Goal: Information Seeking & Learning: Compare options

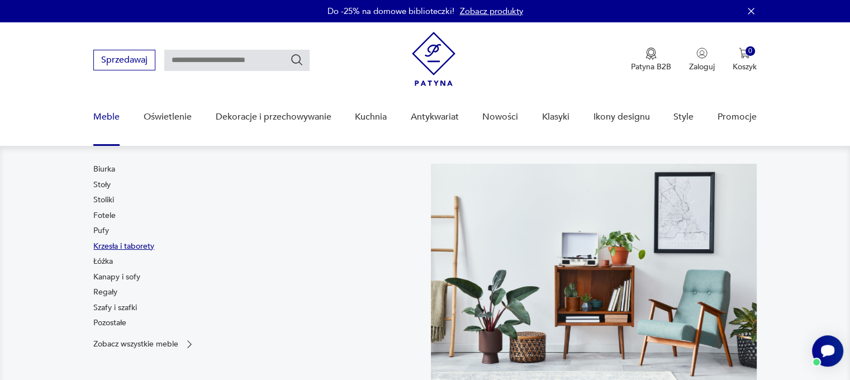
click at [110, 243] on link "Krzesła i taborety" at bounding box center [123, 246] width 61 height 11
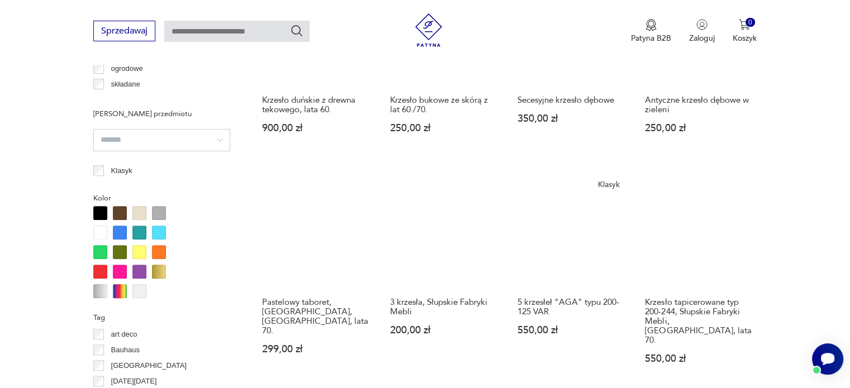
scroll to position [1078, 0]
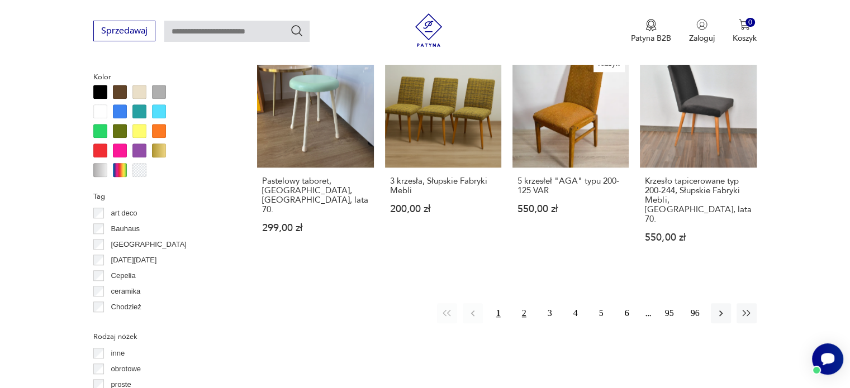
click at [523, 303] on button "2" at bounding box center [524, 313] width 20 height 20
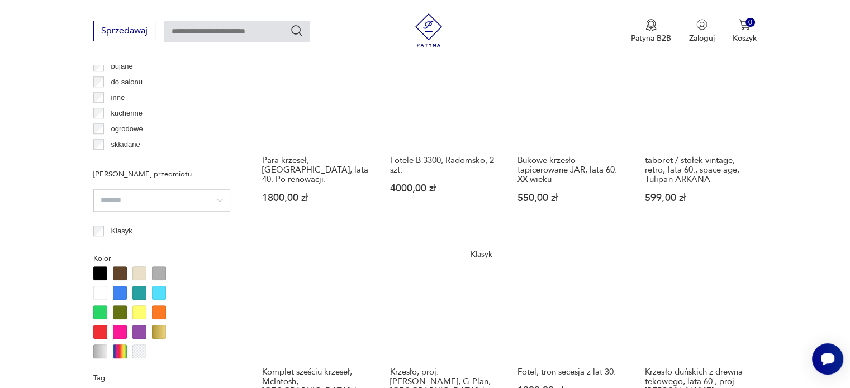
scroll to position [1079, 0]
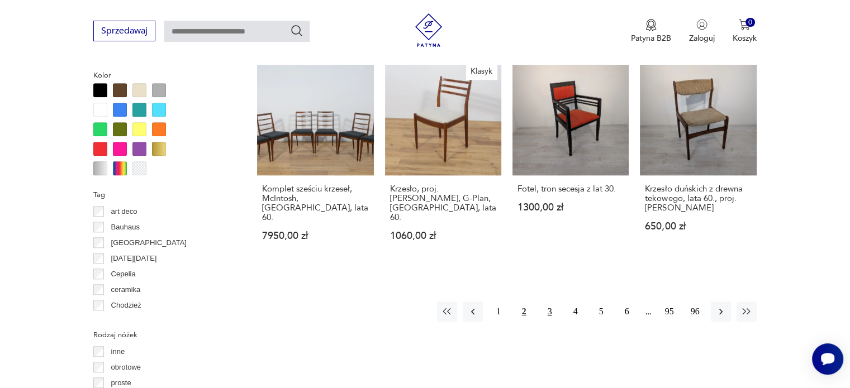
click at [548, 302] on button "3" at bounding box center [550, 312] width 20 height 20
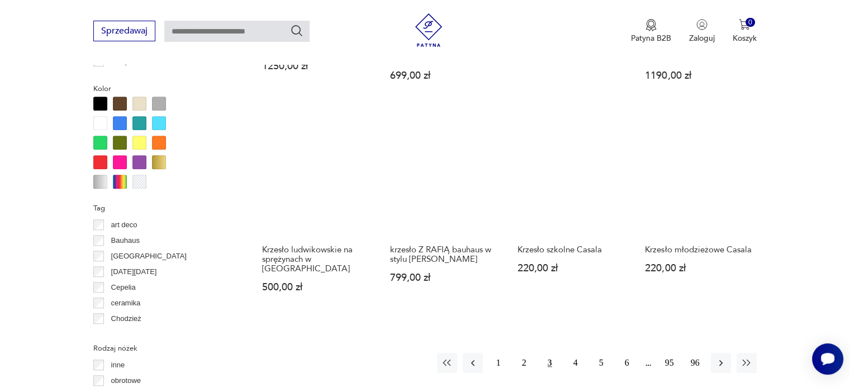
scroll to position [1246, 0]
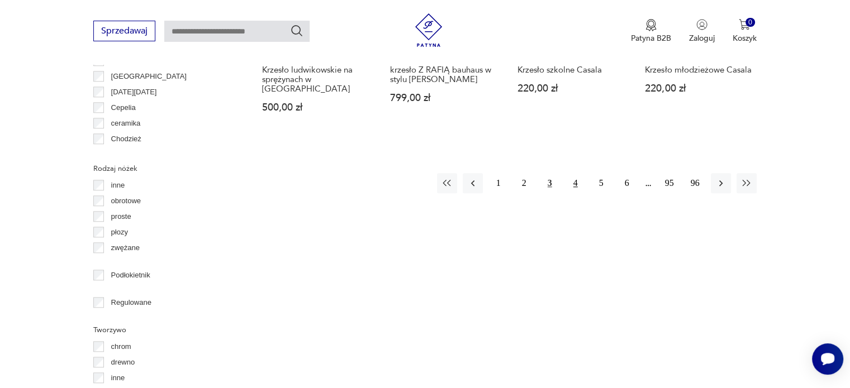
click at [577, 173] on button "4" at bounding box center [575, 183] width 20 height 20
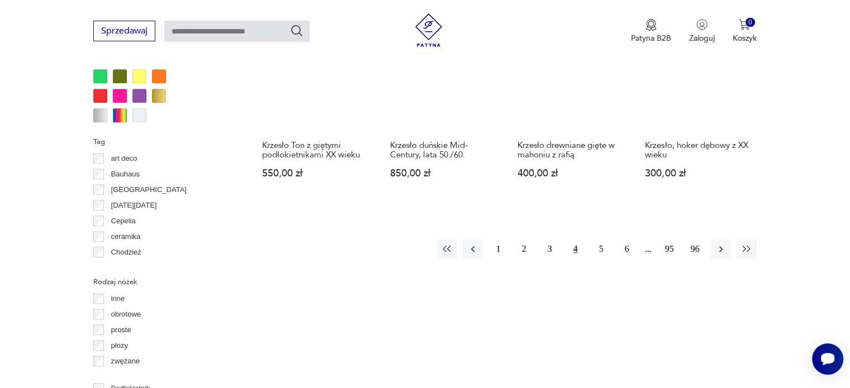
scroll to position [1135, 0]
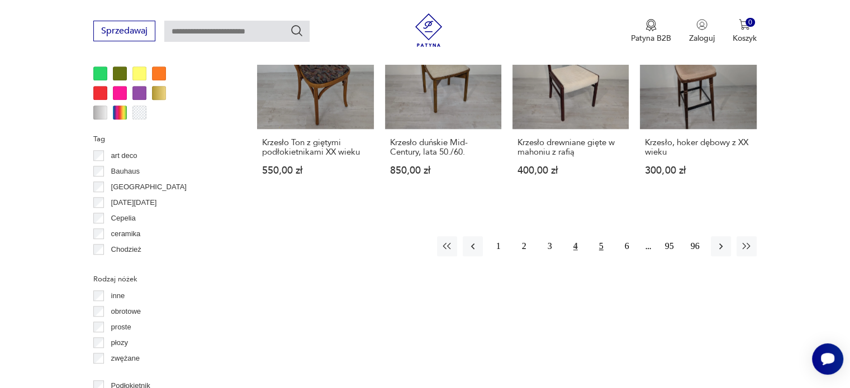
click at [598, 236] on button "5" at bounding box center [601, 246] width 20 height 20
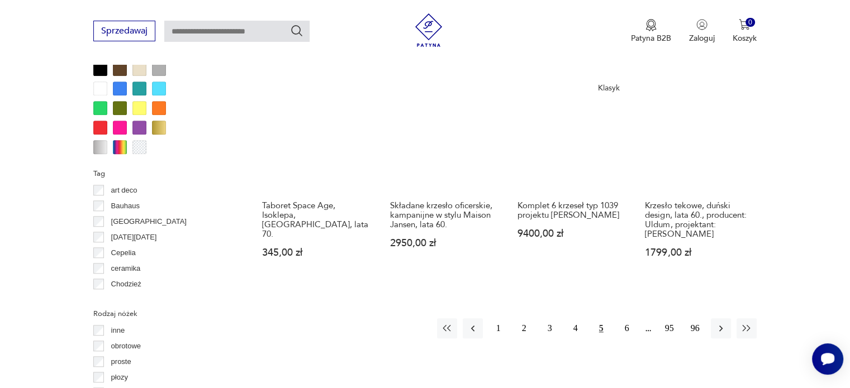
scroll to position [1246, 0]
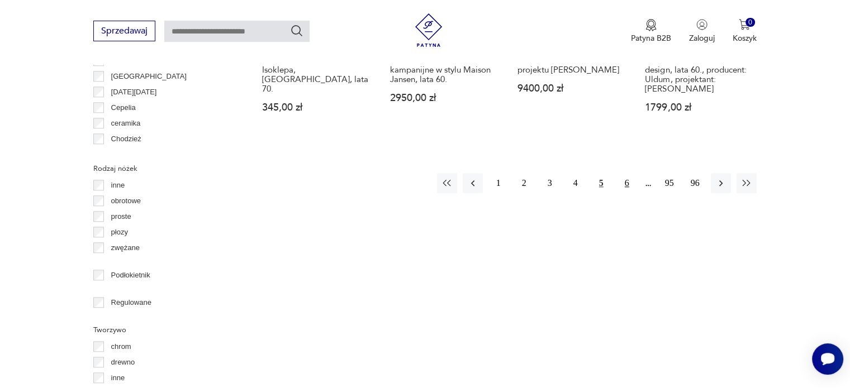
click at [623, 174] on button "6" at bounding box center [627, 183] width 20 height 20
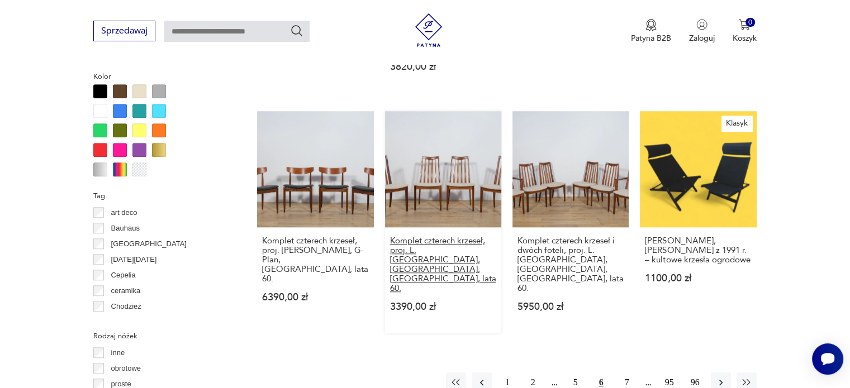
click at [449, 236] on h3 "Komplet czterech krzeseł, proj. L. [GEOGRAPHIC_DATA], [GEOGRAPHIC_DATA], [GEOGR…" at bounding box center [443, 264] width 106 height 57
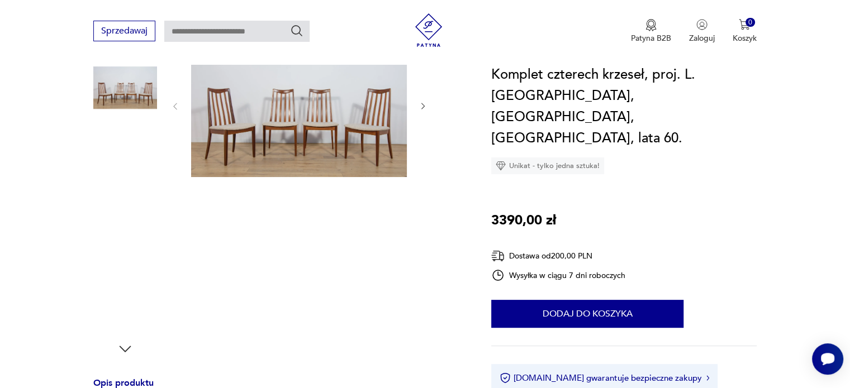
scroll to position [56, 0]
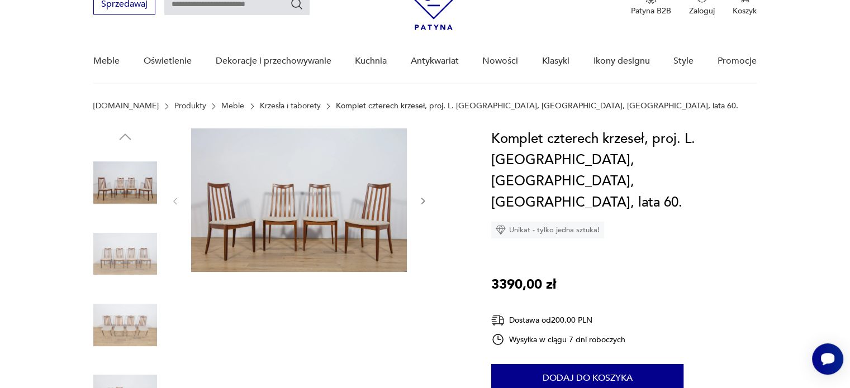
click at [291, 247] on img at bounding box center [299, 200] width 216 height 144
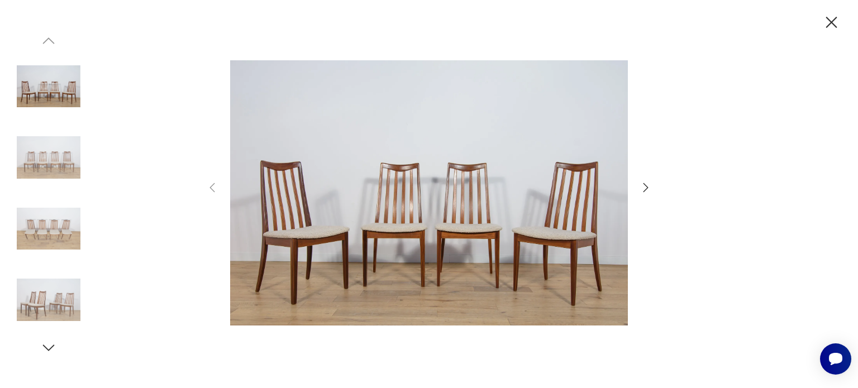
click at [649, 185] on icon "button" at bounding box center [645, 187] width 13 height 13
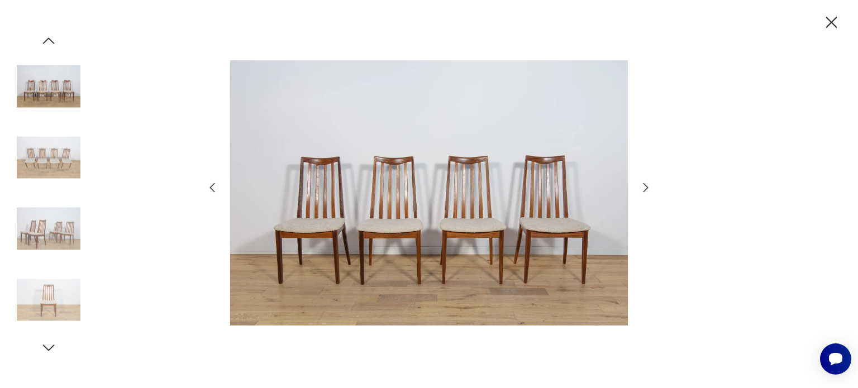
click at [649, 185] on icon "button" at bounding box center [645, 187] width 13 height 13
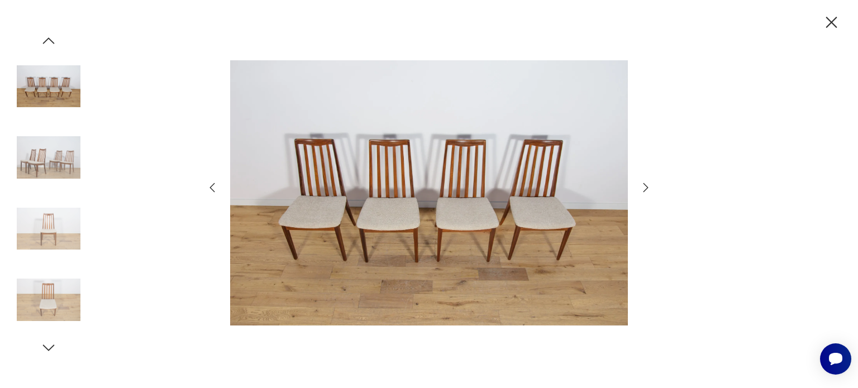
click at [649, 185] on icon "button" at bounding box center [645, 187] width 13 height 13
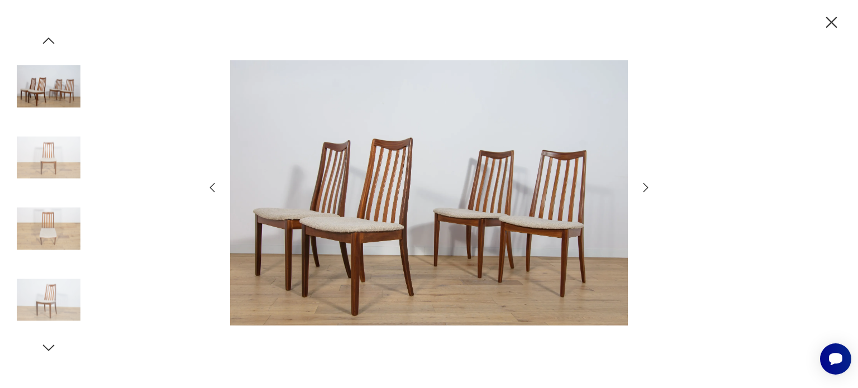
click at [649, 185] on icon "button" at bounding box center [645, 187] width 13 height 13
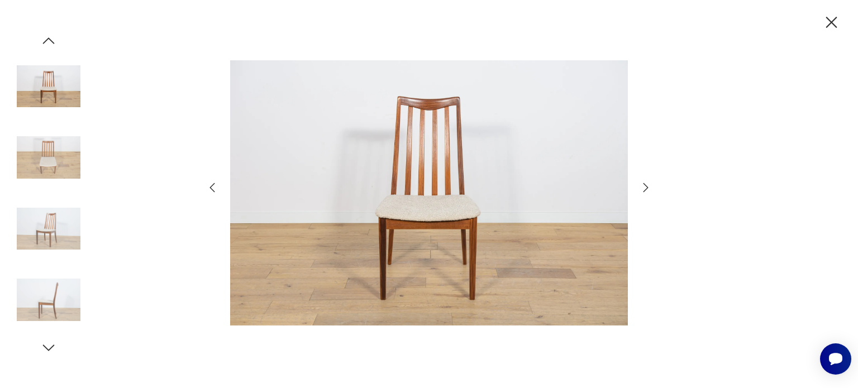
click at [649, 185] on icon "button" at bounding box center [645, 187] width 13 height 13
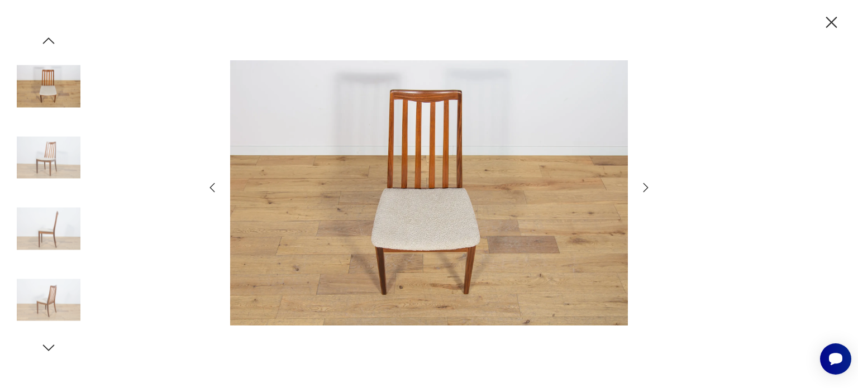
click at [649, 185] on icon "button" at bounding box center [645, 187] width 13 height 13
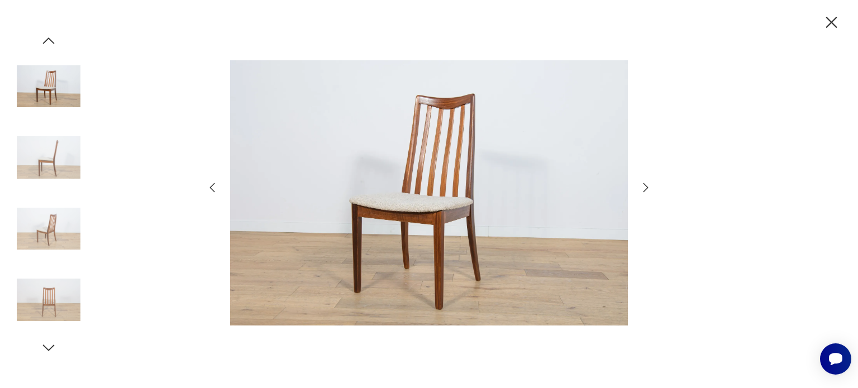
click at [826, 22] on icon "button" at bounding box center [832, 23] width 20 height 20
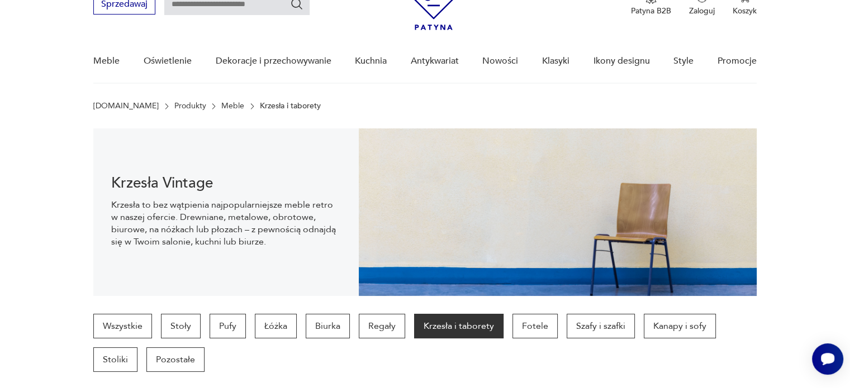
scroll to position [1181, 0]
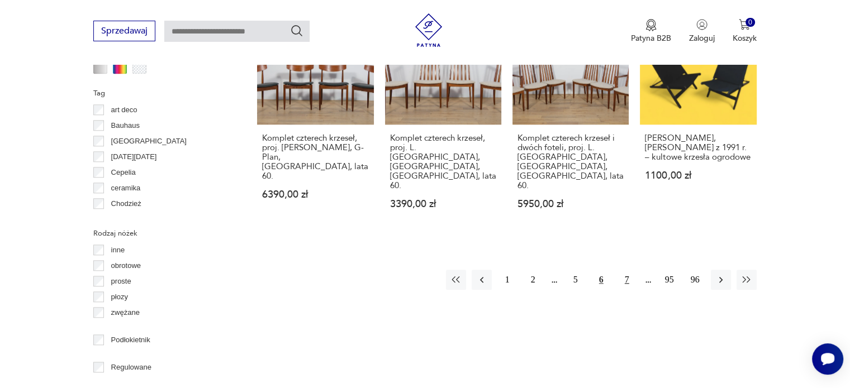
click at [626, 270] on button "7" at bounding box center [627, 280] width 20 height 20
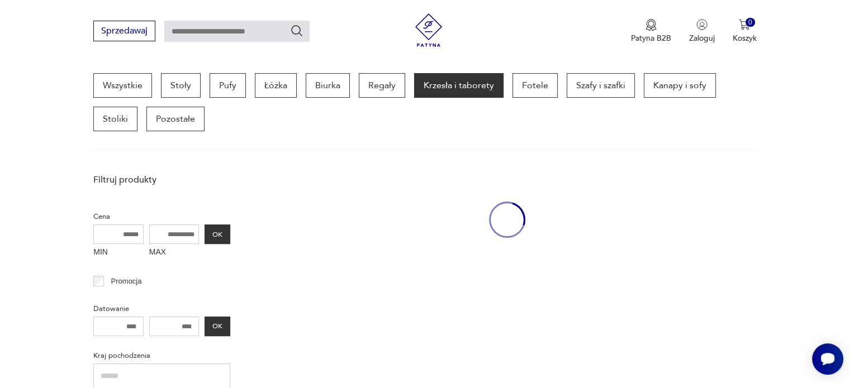
scroll to position [296, 0]
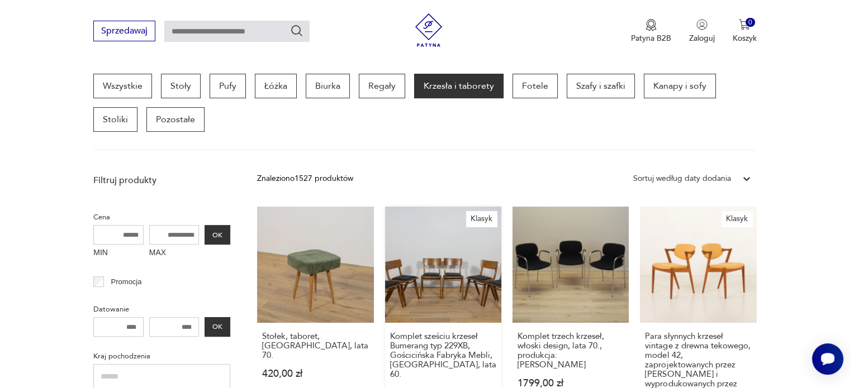
click at [442, 312] on link "Klasyk Komplet sześciu krzeseł Bumerang typ 229XB, Gościcińska Fabryka Mebli, […" at bounding box center [443, 327] width 116 height 241
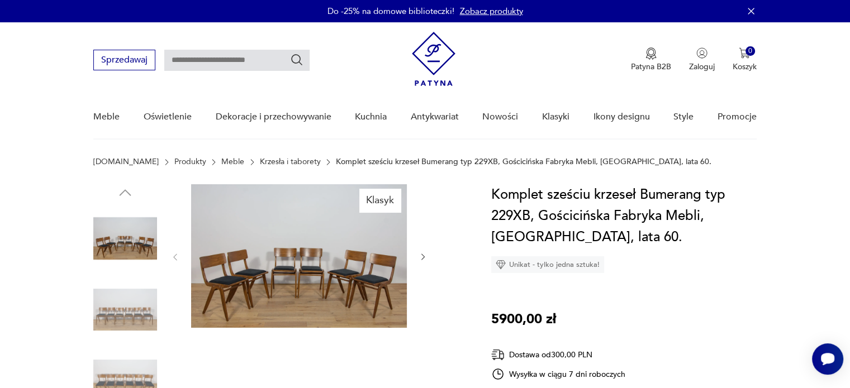
click at [422, 254] on icon "button" at bounding box center [422, 257] width 9 height 9
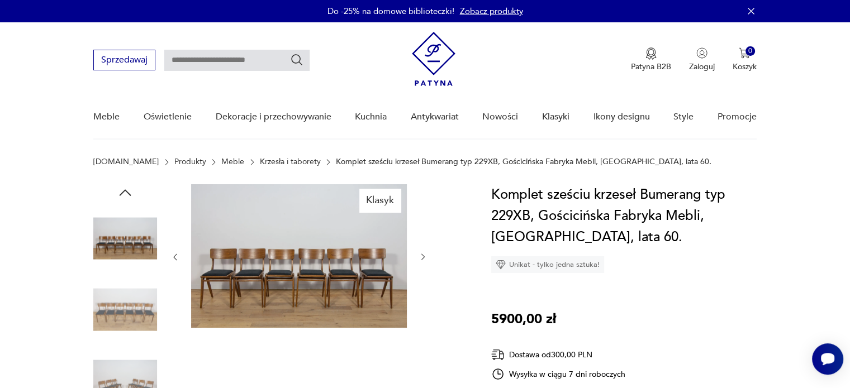
click at [422, 254] on icon "button" at bounding box center [422, 257] width 9 height 9
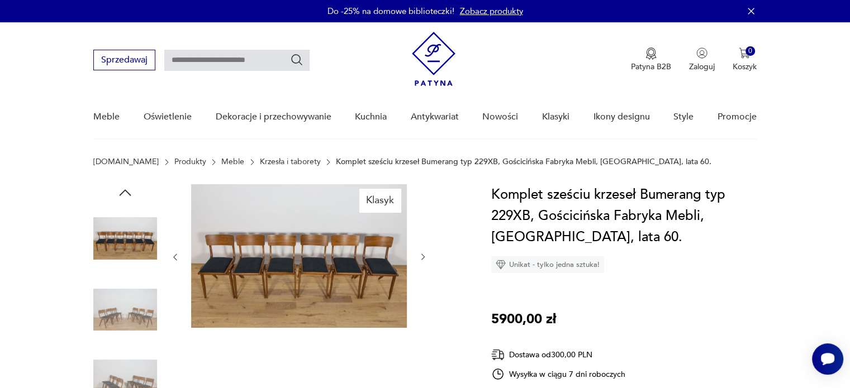
click at [422, 254] on icon "button" at bounding box center [422, 257] width 9 height 9
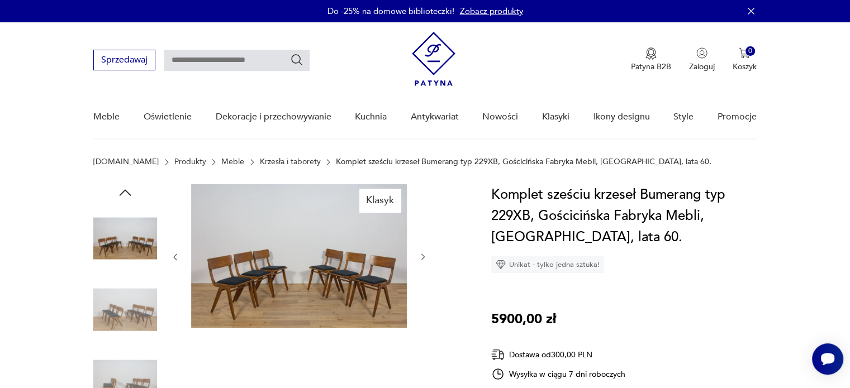
click at [422, 254] on icon "button" at bounding box center [422, 257] width 9 height 9
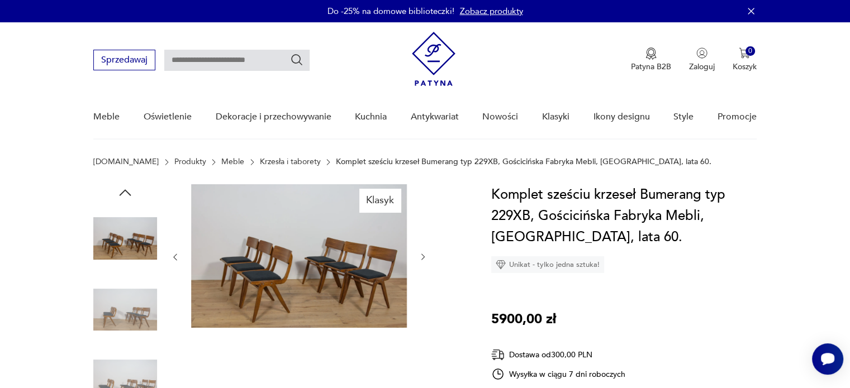
click at [422, 254] on icon "button" at bounding box center [422, 257] width 9 height 9
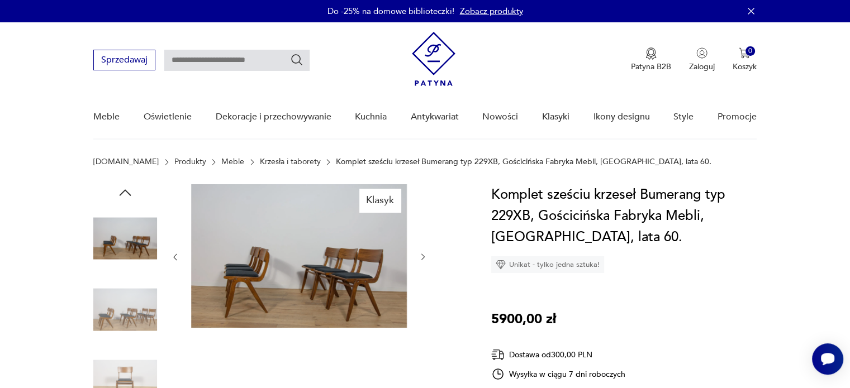
click at [422, 254] on icon "button" at bounding box center [422, 257] width 9 height 9
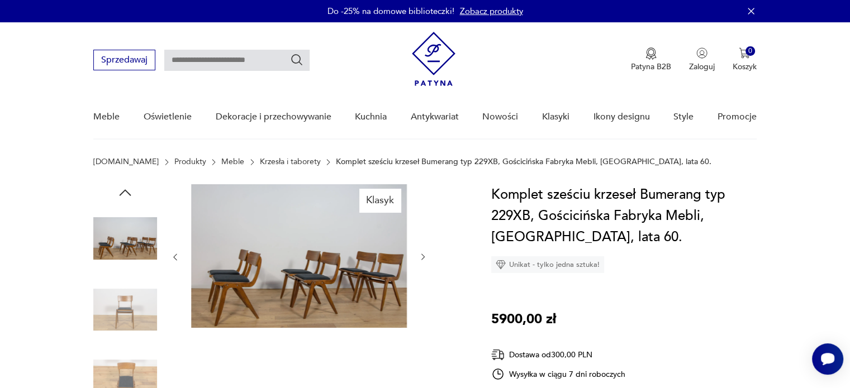
click at [422, 254] on icon "button" at bounding box center [422, 257] width 9 height 9
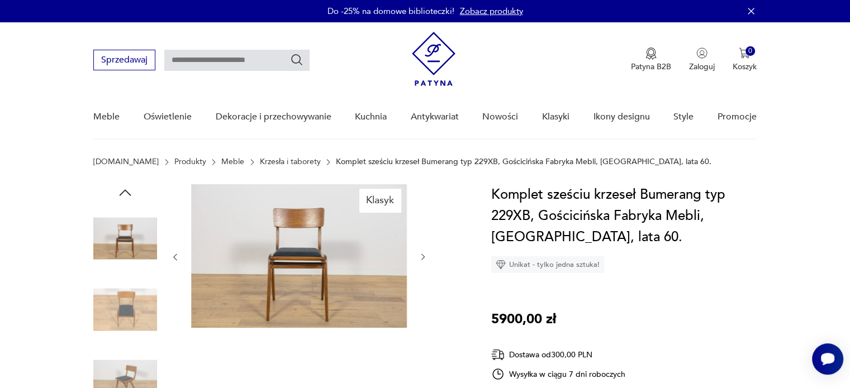
click at [422, 254] on icon "button" at bounding box center [422, 257] width 9 height 9
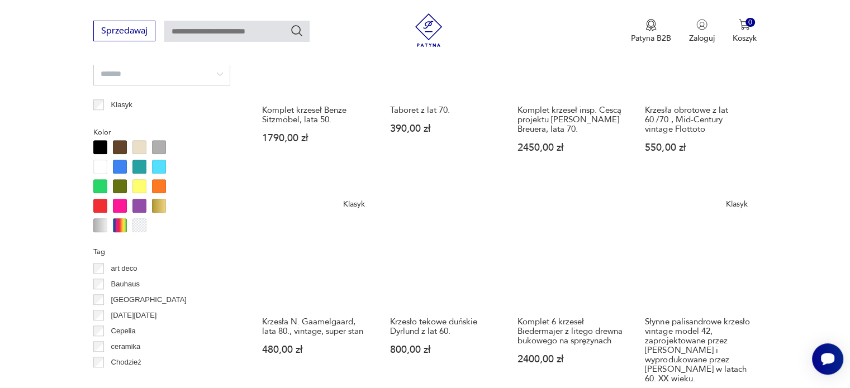
scroll to position [1302, 0]
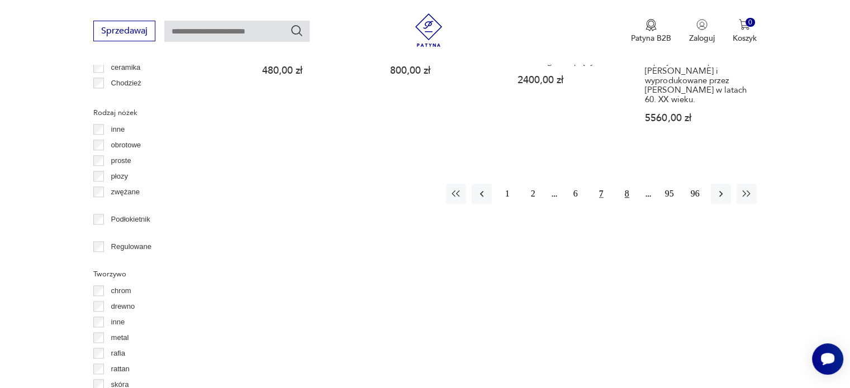
click at [625, 184] on button "8" at bounding box center [627, 194] width 20 height 20
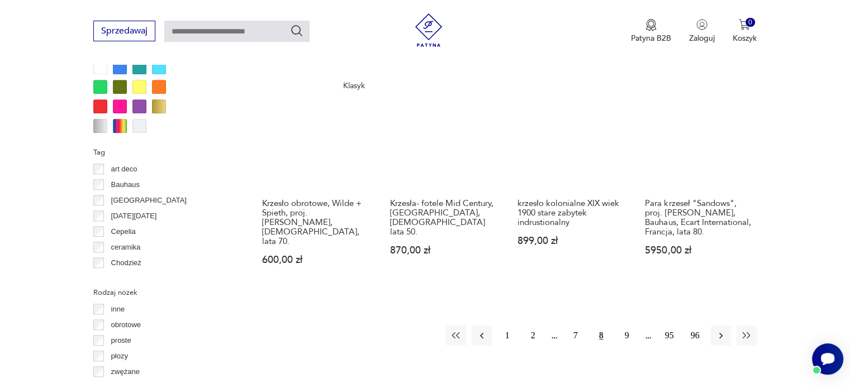
scroll to position [1246, 0]
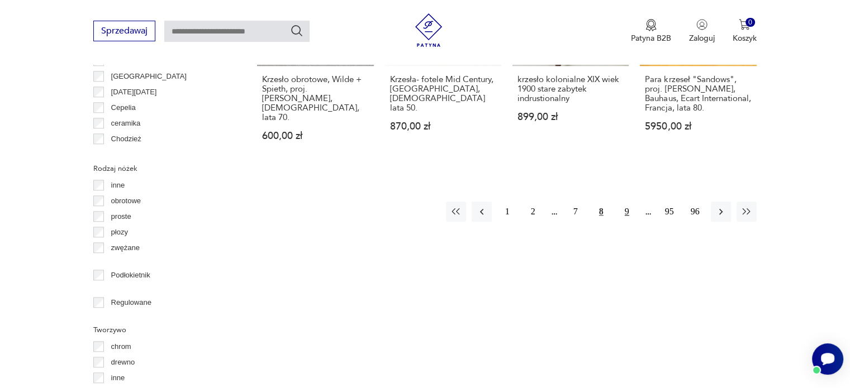
click at [628, 202] on button "9" at bounding box center [627, 212] width 20 height 20
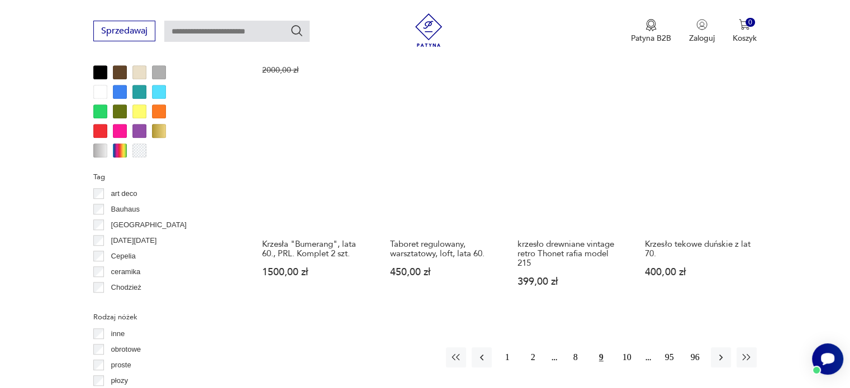
scroll to position [1246, 0]
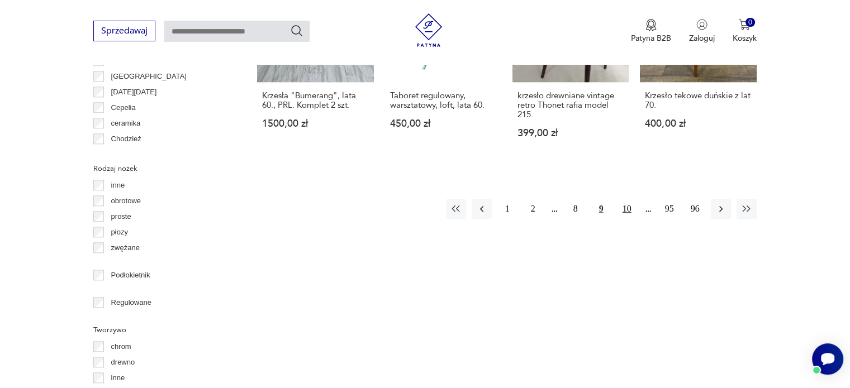
click at [623, 199] on button "10" at bounding box center [627, 209] width 20 height 20
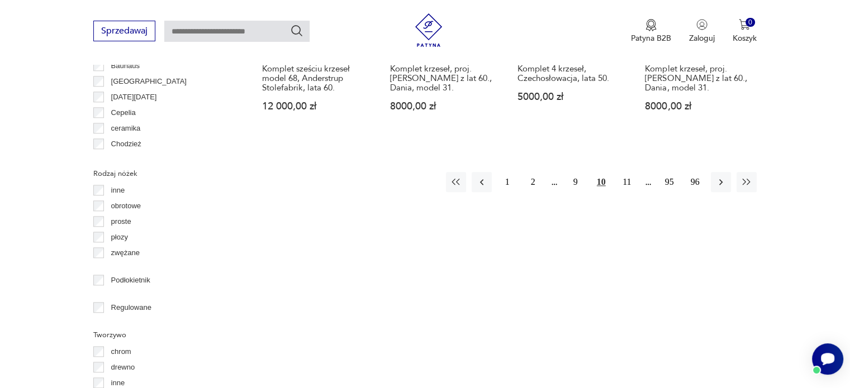
scroll to position [1246, 0]
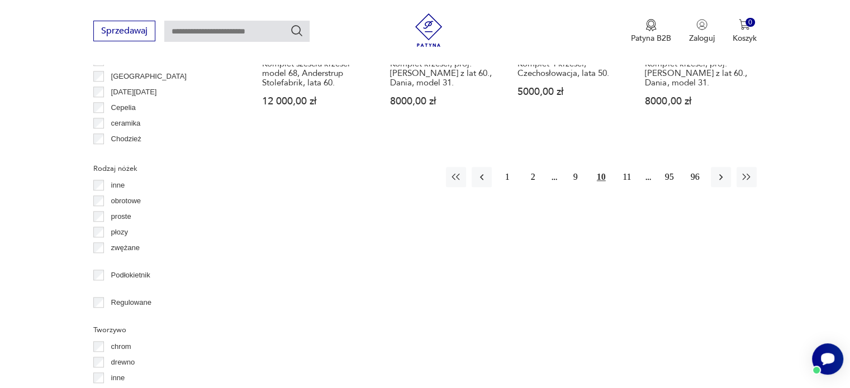
drag, startPoint x: 627, startPoint y: 161, endPoint x: 658, endPoint y: 132, distance: 41.9
click at [627, 167] on button "11" at bounding box center [627, 177] width 20 height 20
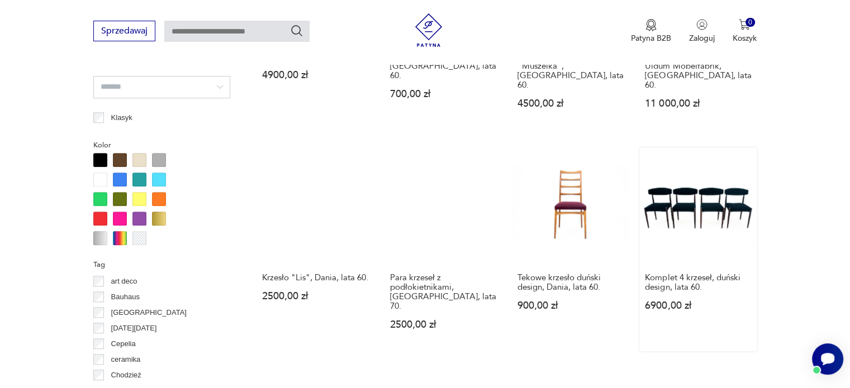
scroll to position [1190, 0]
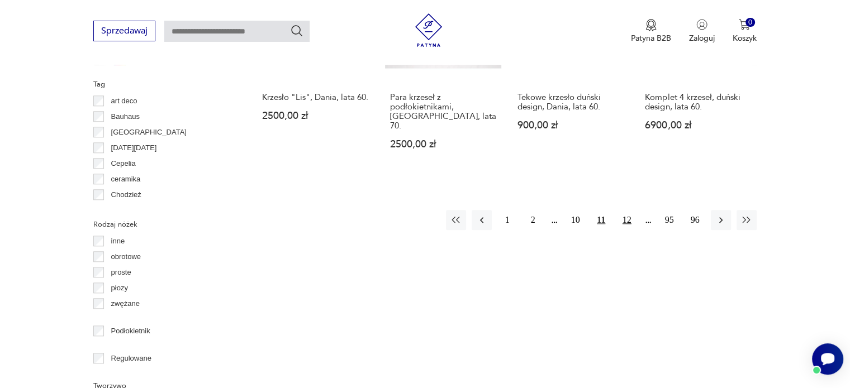
click at [622, 210] on button "12" at bounding box center [627, 220] width 20 height 20
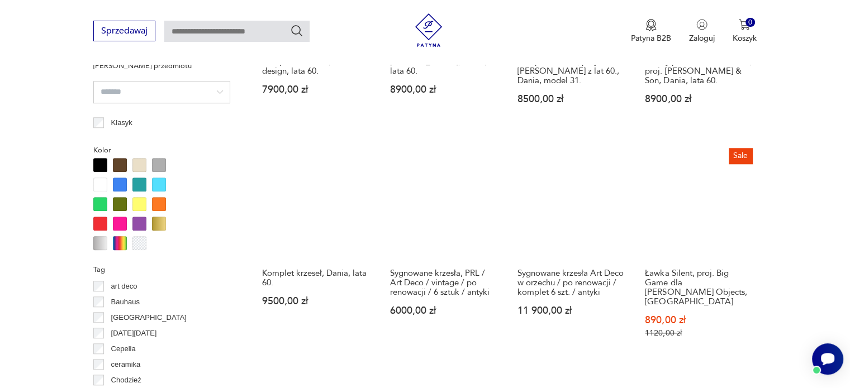
scroll to position [1078, 0]
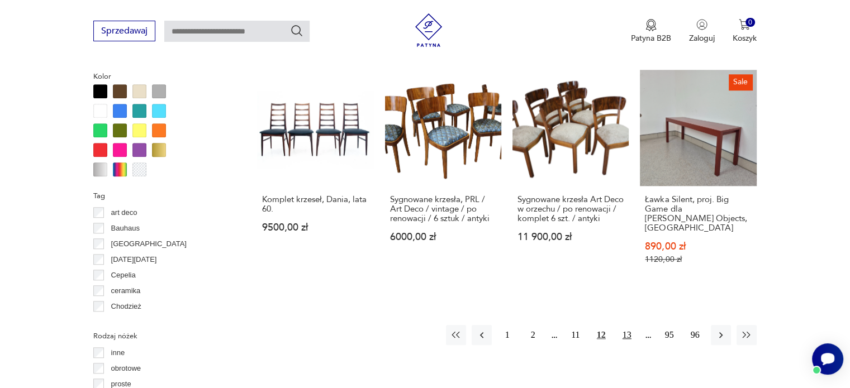
click at [627, 325] on button "13" at bounding box center [627, 335] width 20 height 20
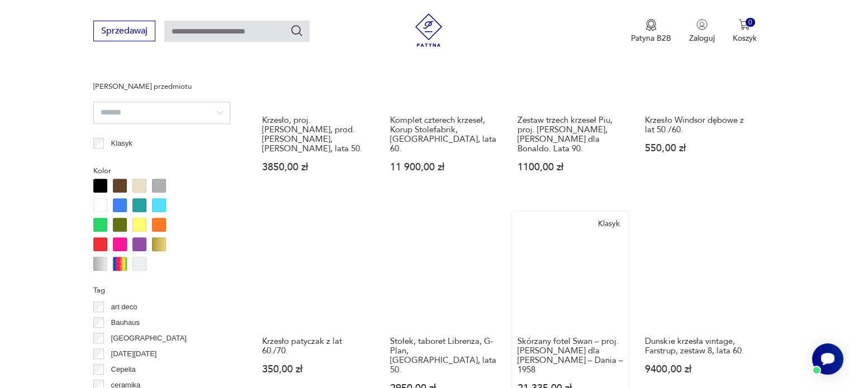
scroll to position [1078, 0]
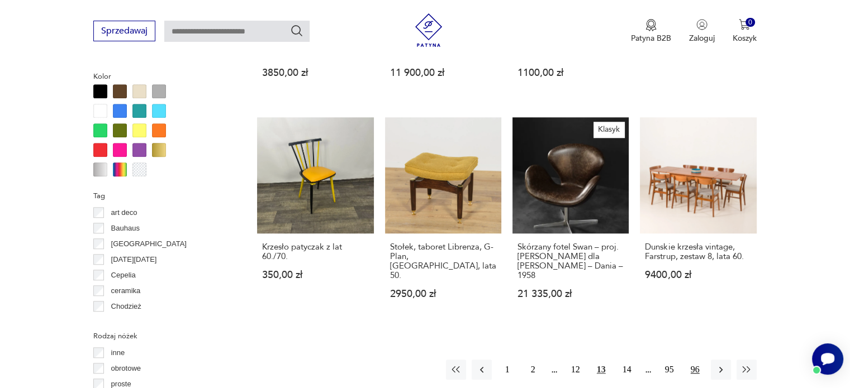
click at [691, 360] on button "96" at bounding box center [695, 370] width 20 height 20
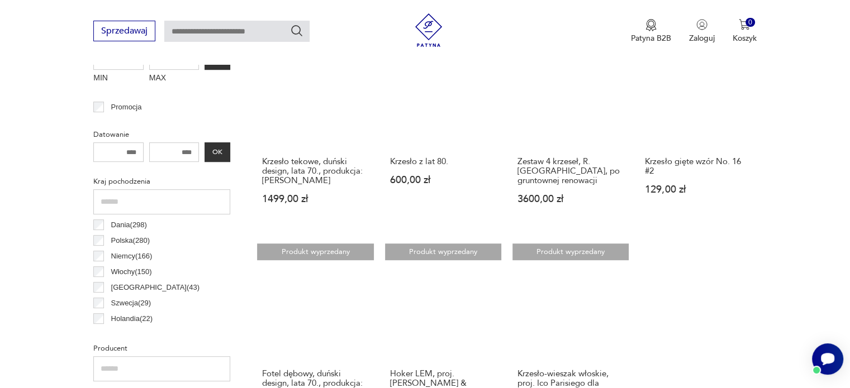
scroll to position [575, 0]
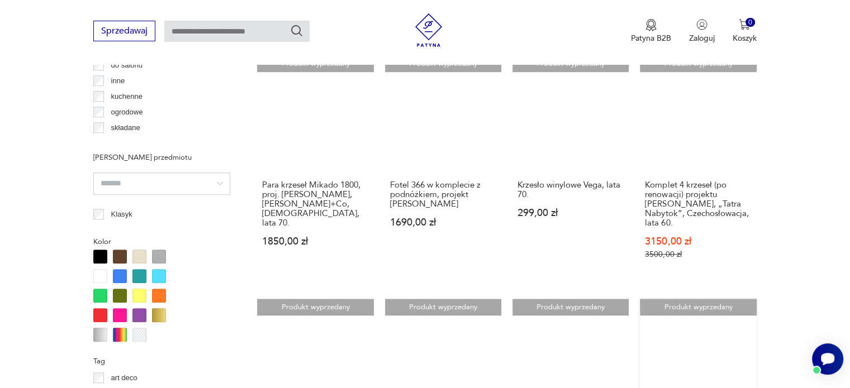
scroll to position [1078, 0]
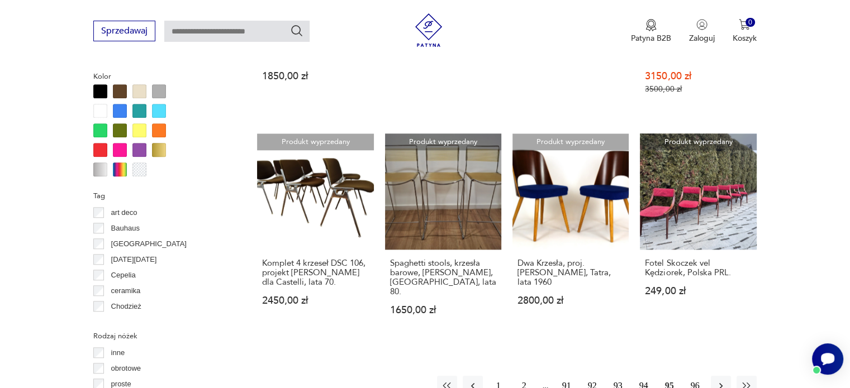
click at [646, 376] on button "94" at bounding box center [644, 386] width 20 height 20
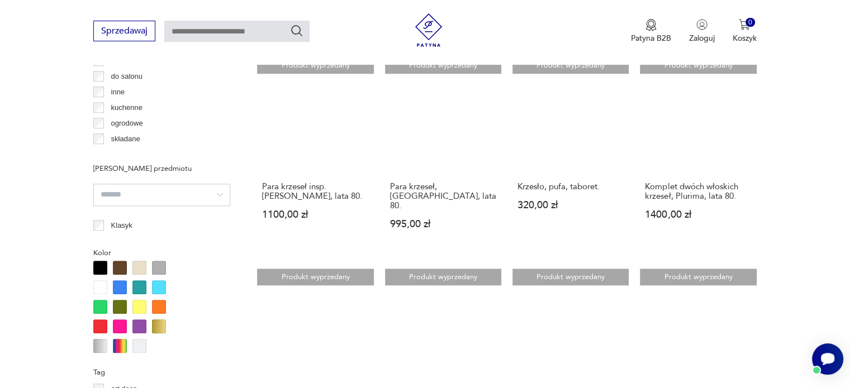
scroll to position [1078, 0]
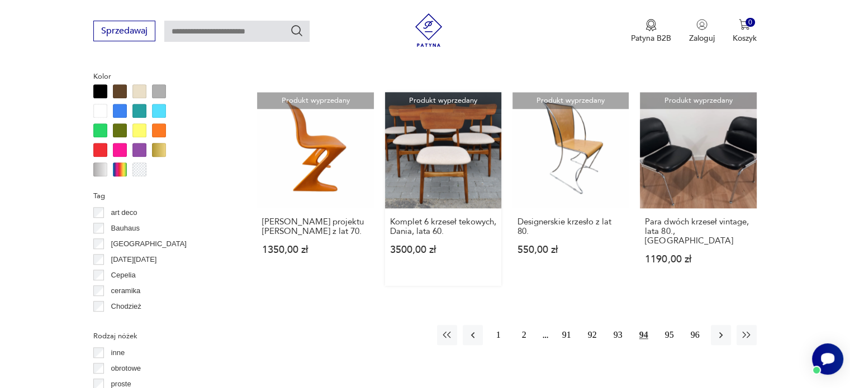
click at [413, 139] on link "Produkt wyprzedany Komplet 6 krzeseł tekowych, Dania, lata 60. 3500,00 zł" at bounding box center [443, 189] width 116 height 194
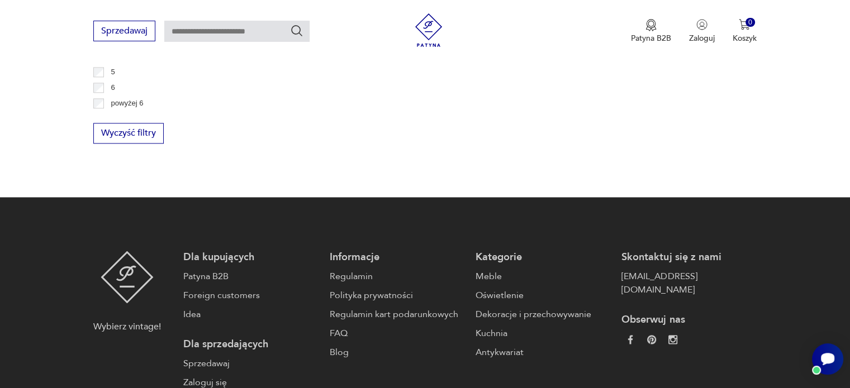
scroll to position [1181, 0]
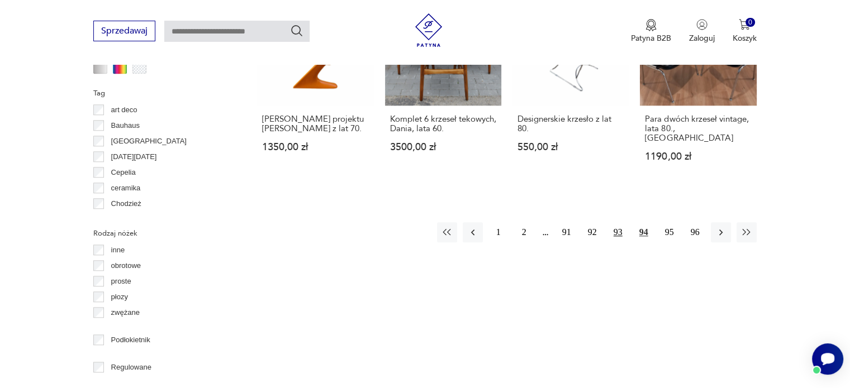
click at [620, 222] on button "93" at bounding box center [618, 232] width 20 height 20
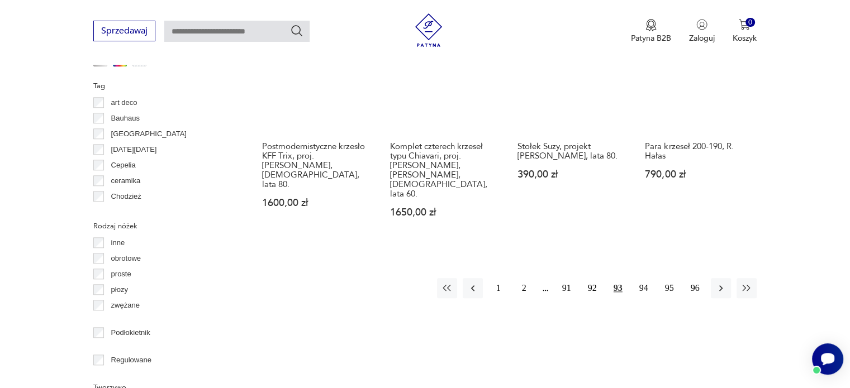
scroll to position [1190, 0]
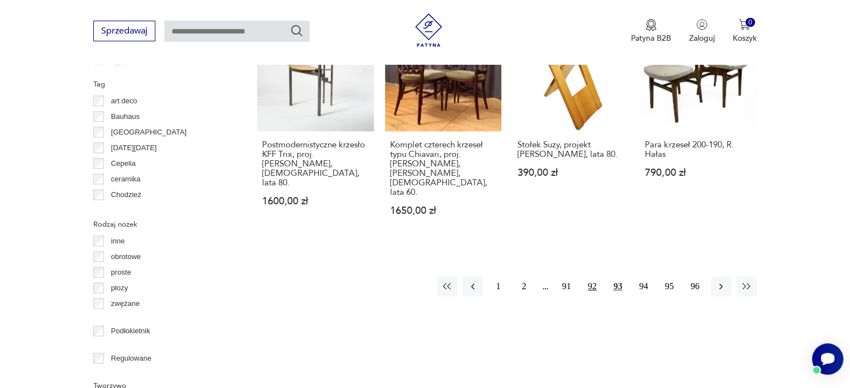
click at [588, 277] on button "92" at bounding box center [592, 287] width 20 height 20
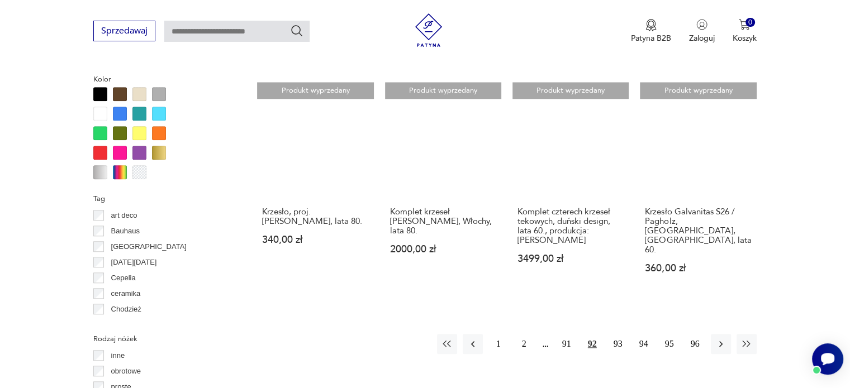
scroll to position [1078, 0]
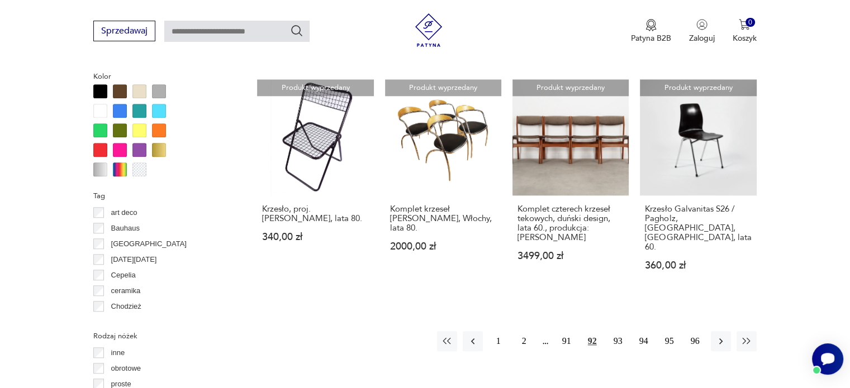
drag, startPoint x: 564, startPoint y: 294, endPoint x: 601, endPoint y: 293, distance: 36.9
click at [564, 331] on button "91" at bounding box center [566, 341] width 20 height 20
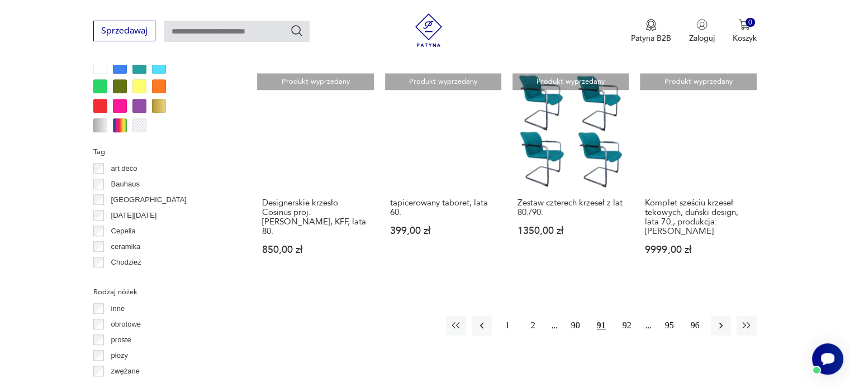
scroll to position [1134, 0]
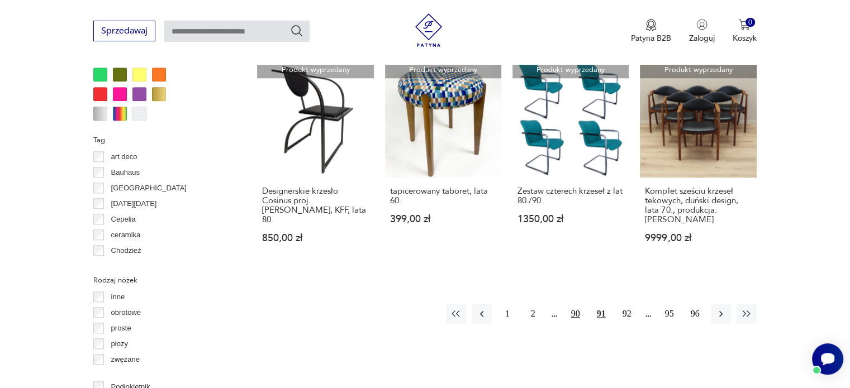
click at [575, 304] on button "90" at bounding box center [575, 314] width 20 height 20
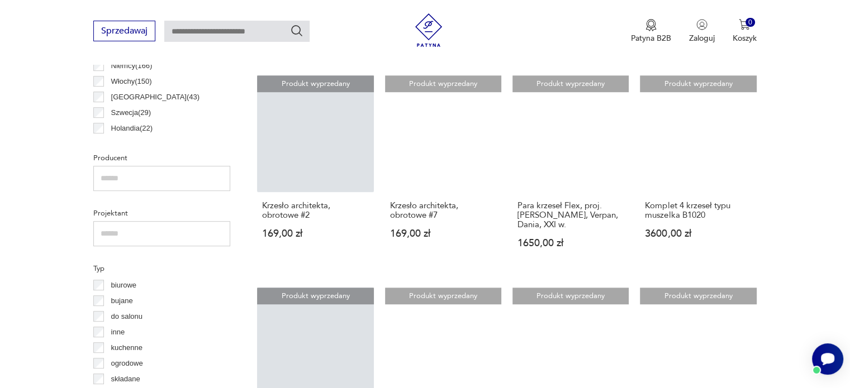
scroll to position [799, 0]
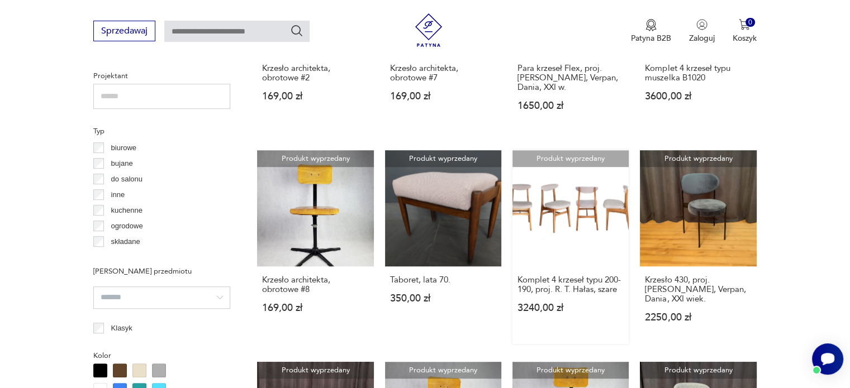
click at [592, 207] on link "Produkt wyprzedany Komplet 4 krzeseł typu 200-190, proj. R. T. Hałas, szare 324…" at bounding box center [570, 247] width 116 height 194
